Goal: Information Seeking & Learning: Learn about a topic

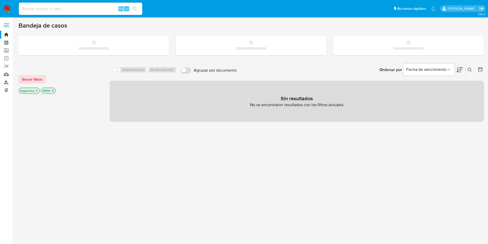
click at [6, 83] on link "Buscador de personas" at bounding box center [30, 82] width 61 height 8
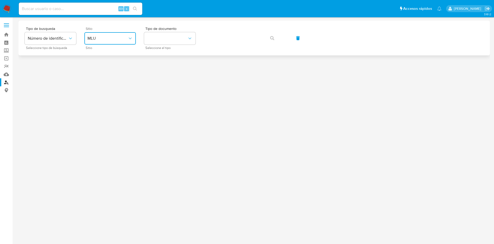
click at [111, 40] on span "MLU" at bounding box center [107, 38] width 40 height 5
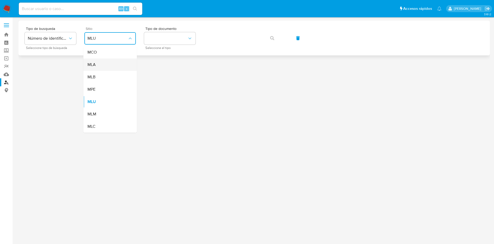
click at [108, 62] on div "MLA" at bounding box center [108, 64] width 42 height 12
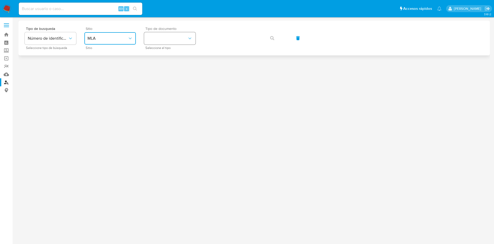
click at [172, 37] on button "identificationType" at bounding box center [169, 38] width 51 height 12
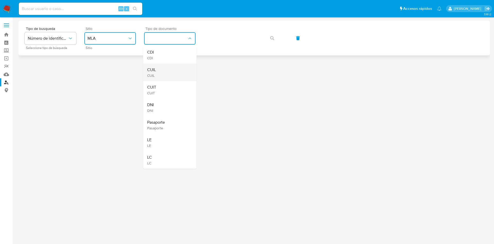
click at [167, 72] on div "CUIL CUIL" at bounding box center [168, 72] width 42 height 17
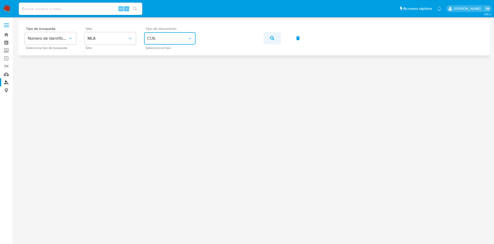
click at [273, 37] on icon "button" at bounding box center [272, 38] width 4 height 4
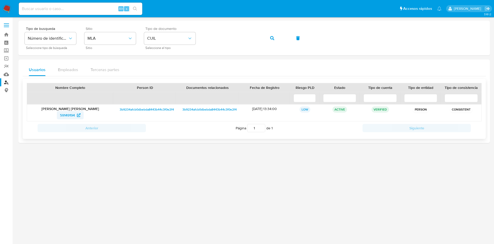
click at [71, 116] on span "59149194" at bounding box center [67, 115] width 15 height 8
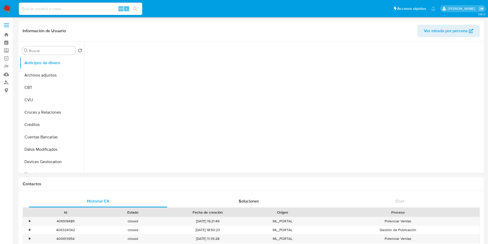
select select "10"
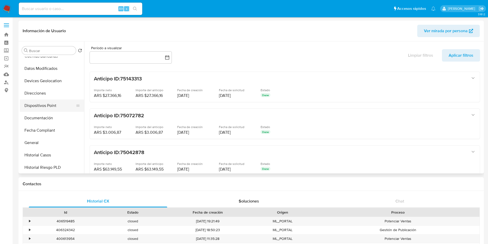
scroll to position [76, 0]
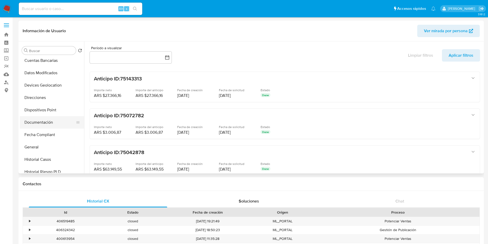
click at [47, 121] on button "Documentación" at bounding box center [50, 122] width 60 height 12
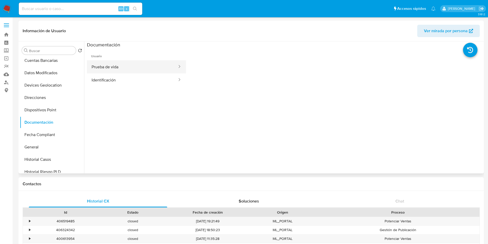
click at [144, 66] on button "Prueba de vida" at bounding box center [132, 66] width 91 height 13
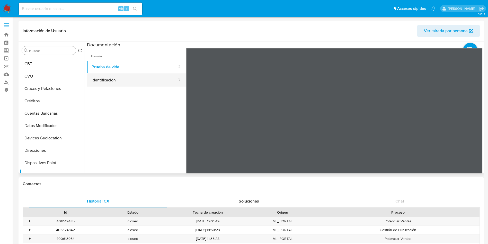
scroll to position [24, 0]
click at [36, 99] on button "Créditos" at bounding box center [50, 100] width 60 height 12
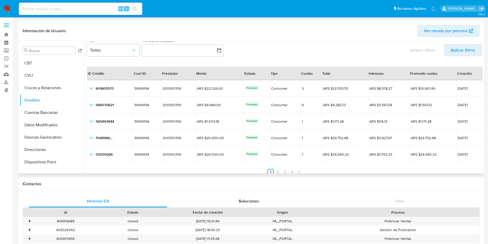
scroll to position [12, 0]
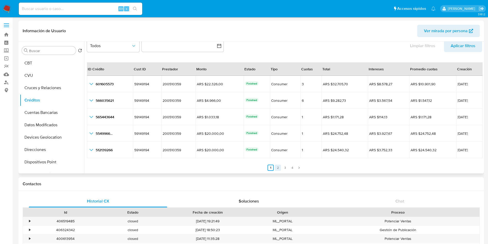
click at [276, 167] on link "2" at bounding box center [278, 167] width 6 height 6
click at [294, 169] on link "4" at bounding box center [295, 167] width 6 height 6
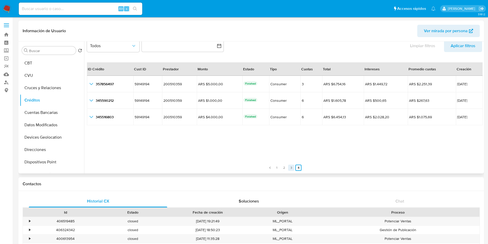
click at [290, 168] on link "3" at bounding box center [291, 167] width 6 height 6
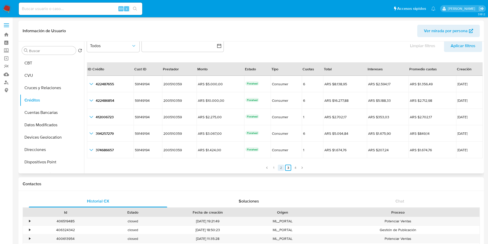
click at [279, 169] on link "2" at bounding box center [281, 167] width 6 height 6
click at [274, 168] on link "1" at bounding box center [274, 167] width 6 height 6
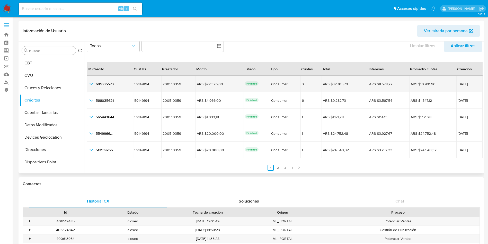
click at [91, 82] on icon "button_show_hidden_detail_by_id_0" at bounding box center [91, 84] width 6 height 6
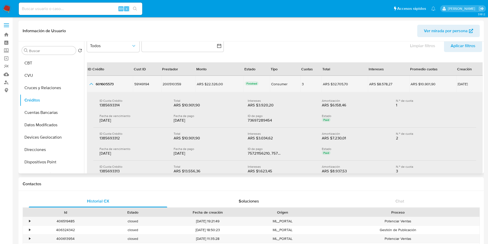
click at [91, 82] on icon "button_show_hidden_detail_by_id_0" at bounding box center [91, 84] width 6 height 6
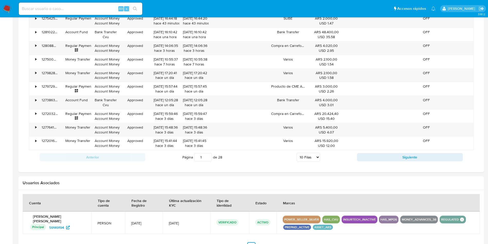
scroll to position [437, 0]
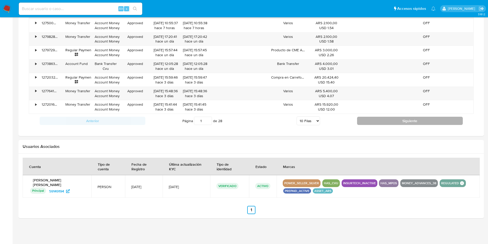
click at [404, 121] on button "Siguiente" at bounding box center [410, 121] width 106 height 8
type input "2"
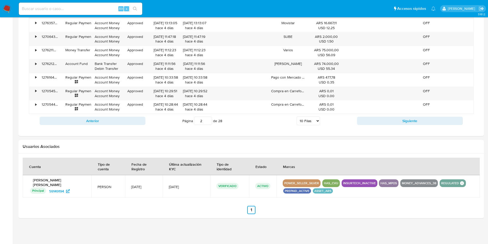
drag, startPoint x: 486, startPoint y: 29, endPoint x: 493, endPoint y: 158, distance: 129.6
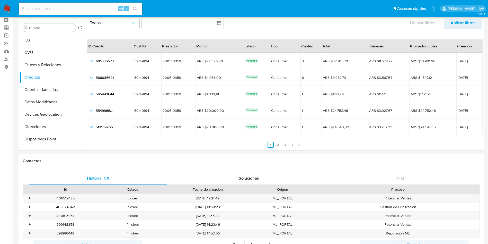
scroll to position [20, 0]
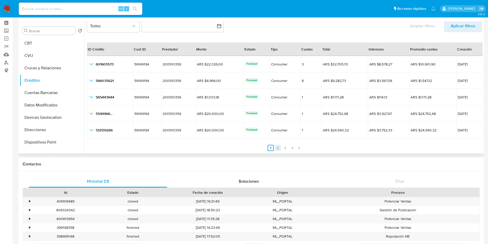
click at [276, 148] on link "2" at bounding box center [278, 148] width 6 height 6
click at [286, 148] on link "3" at bounding box center [288, 148] width 6 height 6
click at [295, 148] on link "4" at bounding box center [295, 148] width 6 height 6
